Goal: Task Accomplishment & Management: Complete application form

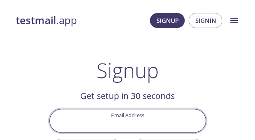
paste input "[EMAIL_ADDRESS][DOMAIN_NAME]"
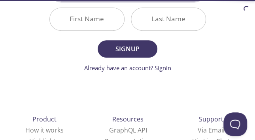
type input "[EMAIL_ADDRESS][DOMAIN_NAME]"
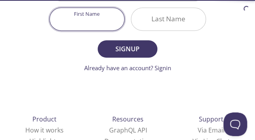
click at [100, 21] on input "First Name" at bounding box center [87, 19] width 74 height 23
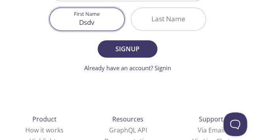
type input "Dsdv"
click at [141, 21] on input "Last Name" at bounding box center [168, 19] width 74 height 23
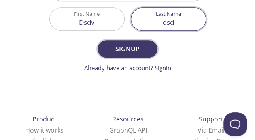
type input "dsd"
click at [129, 47] on span "Signup" at bounding box center [127, 49] width 42 height 11
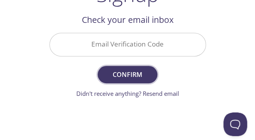
scroll to position [66, 0]
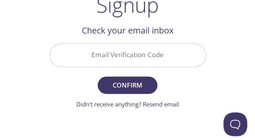
click at [143, 58] on input "Email Verification Code" at bounding box center [128, 55] width 156 height 23
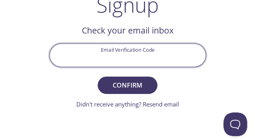
paste input "AL5ADFE"
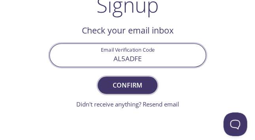
type input "AL5ADFE"
click at [125, 80] on span "Confirm" at bounding box center [127, 85] width 42 height 11
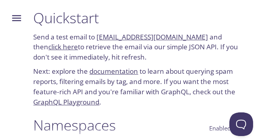
click at [199, 36] on link "[EMAIL_ADDRESS][DOMAIN_NAME]" at bounding box center [153, 36] width 112 height 9
drag, startPoint x: 202, startPoint y: 34, endPoint x: 103, endPoint y: 39, distance: 98.6
click at [103, 39] on p "Send a test email to [EMAIL_ADDRESS][DOMAIN_NAME] and then click here to retrie…" at bounding box center [142, 47] width 218 height 30
copy link "[EMAIL_ADDRESS][DOMAIN_NAME]"
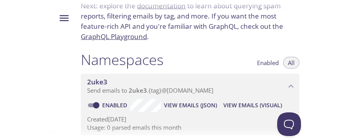
scroll to position [132, 0]
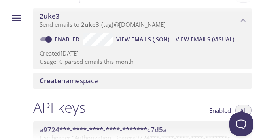
click at [141, 37] on span "View Emails (JSON)" at bounding box center [142, 39] width 53 height 9
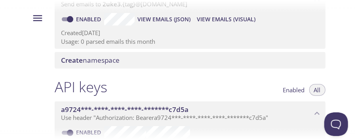
click at [179, 20] on span "View Emails (JSON)" at bounding box center [164, 19] width 53 height 9
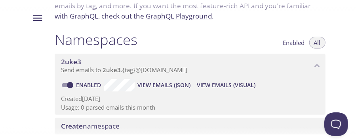
scroll to position [0, 0]
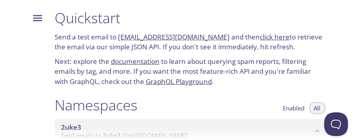
copy link "[EMAIL_ADDRESS][DOMAIN_NAME]"
